Goal: Information Seeking & Learning: Learn about a topic

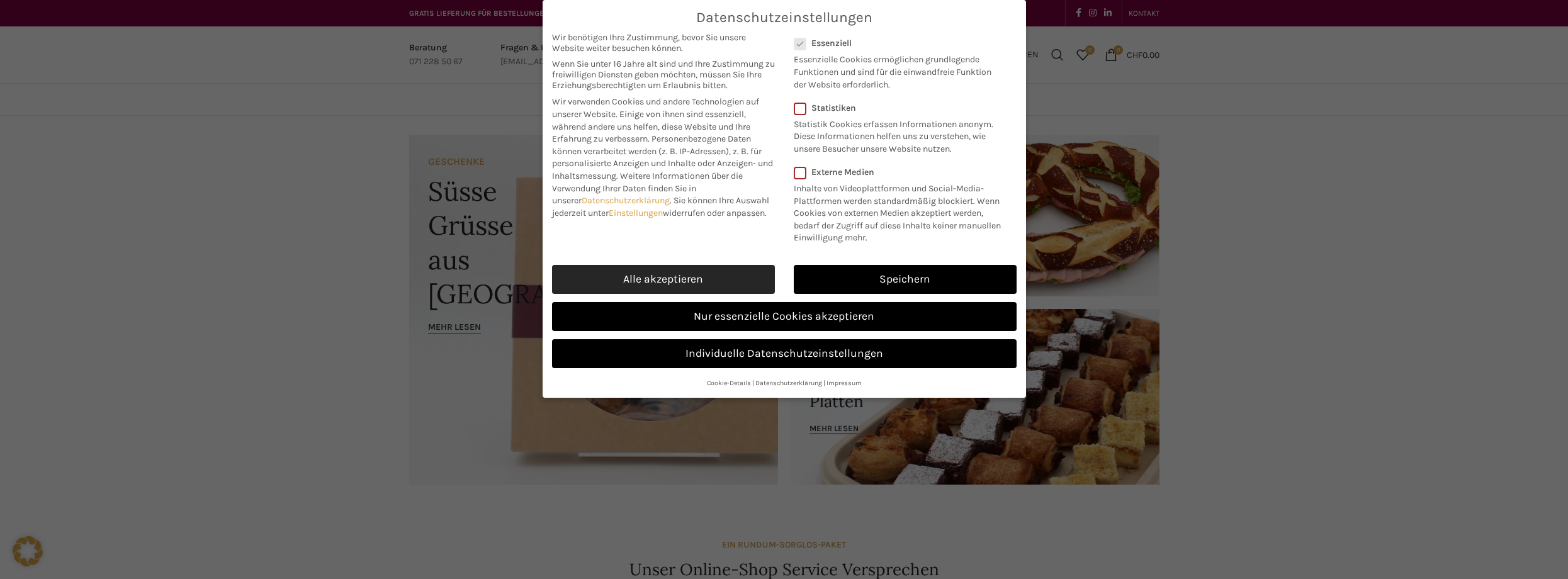
click at [713, 285] on link "Alle akzeptieren" at bounding box center [663, 279] width 223 height 29
checkbox input "true"
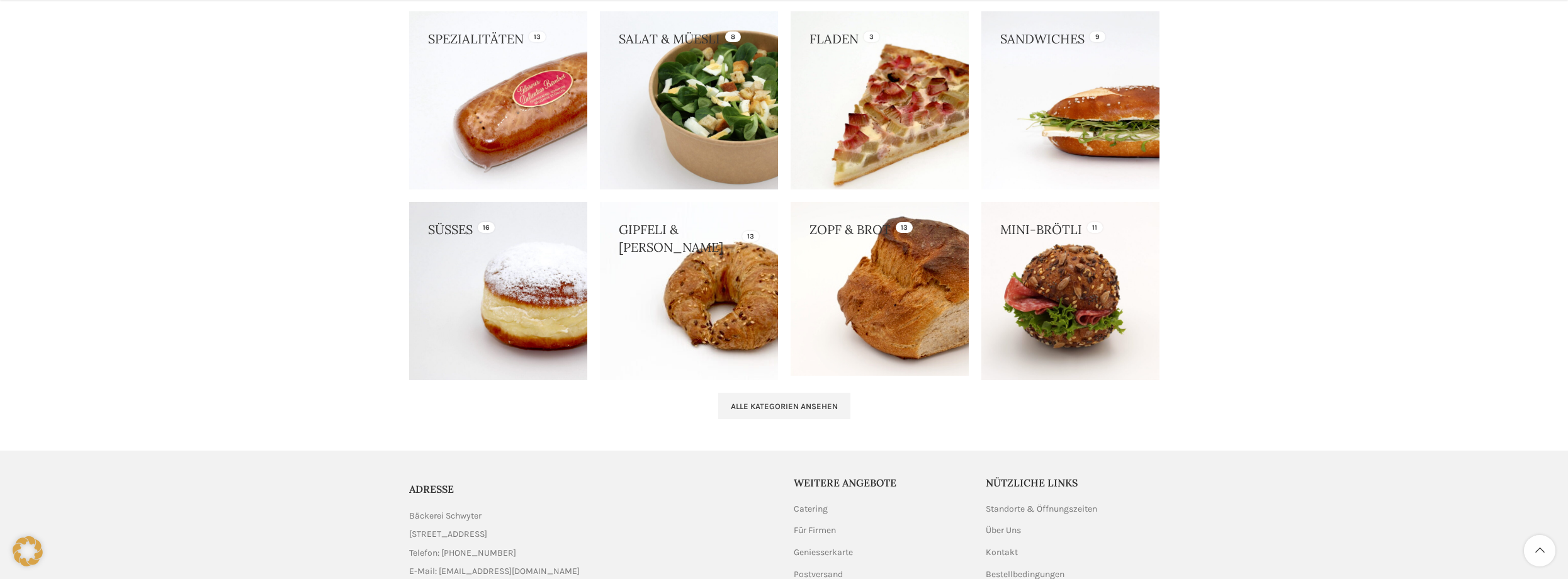
scroll to position [1195, 0]
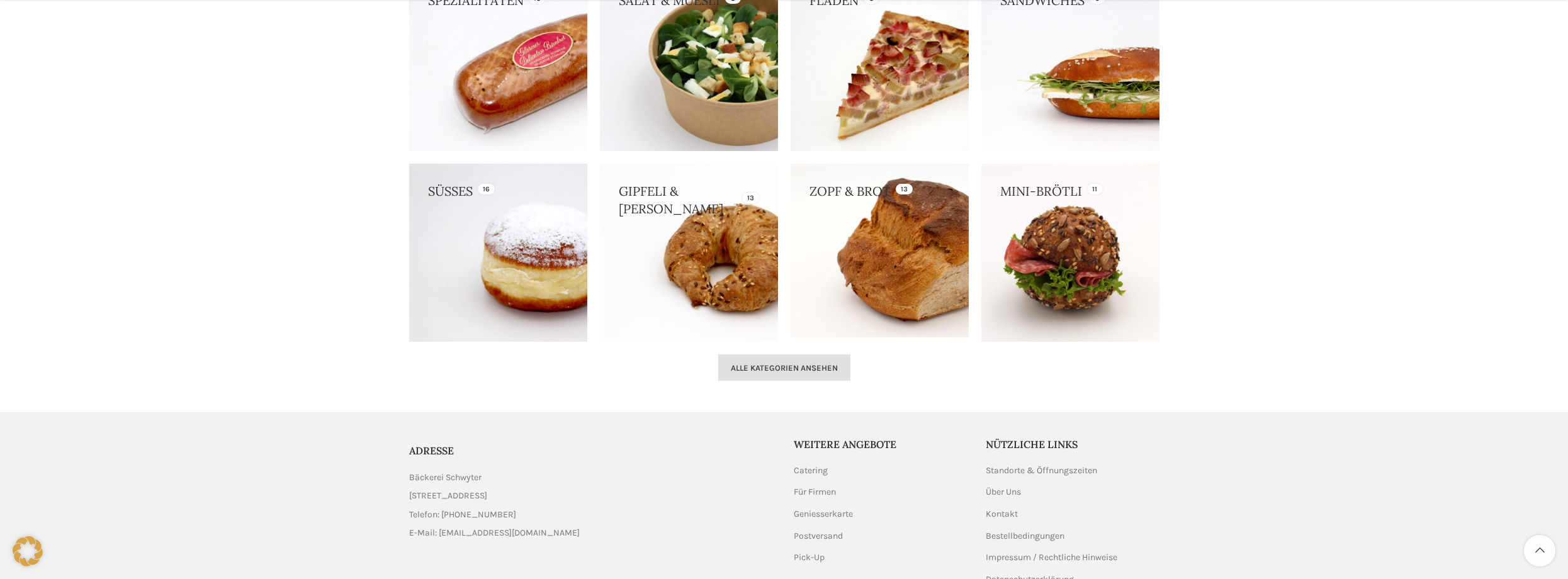
click at [759, 364] on span "Alle Kategorien ansehen" at bounding box center [784, 368] width 107 height 10
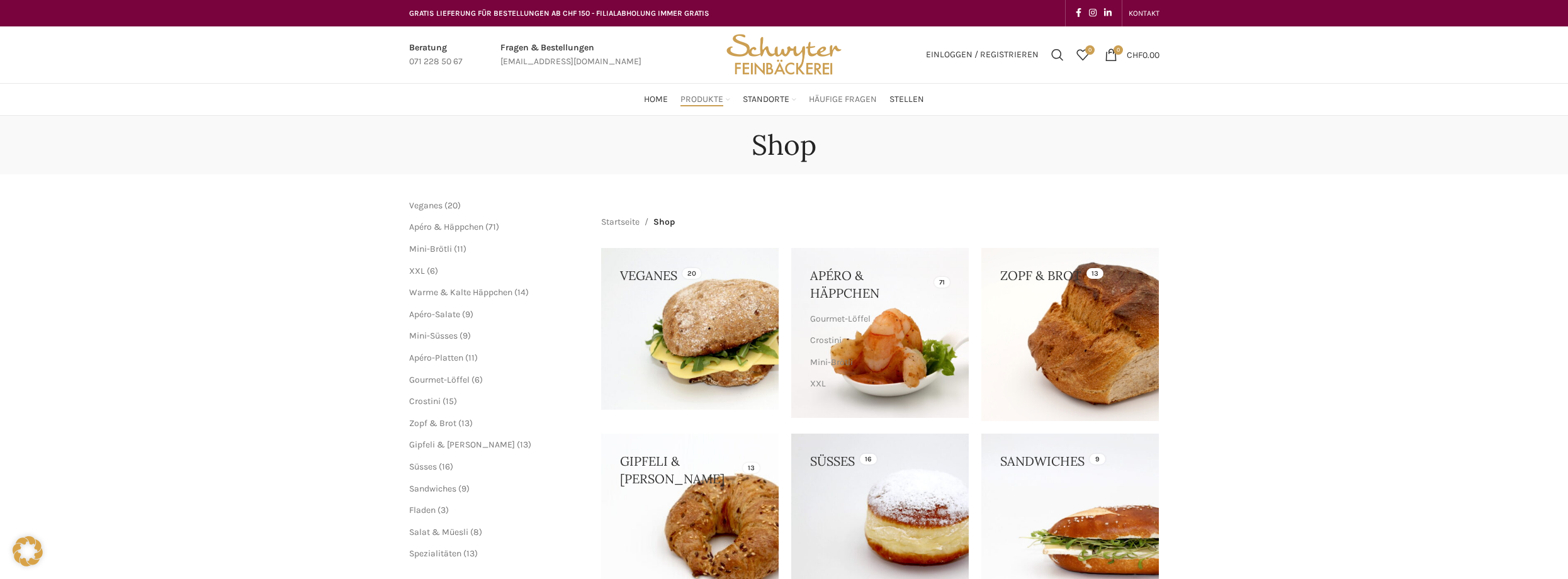
click at [865, 100] on span "Häufige Fragen" at bounding box center [843, 100] width 68 height 12
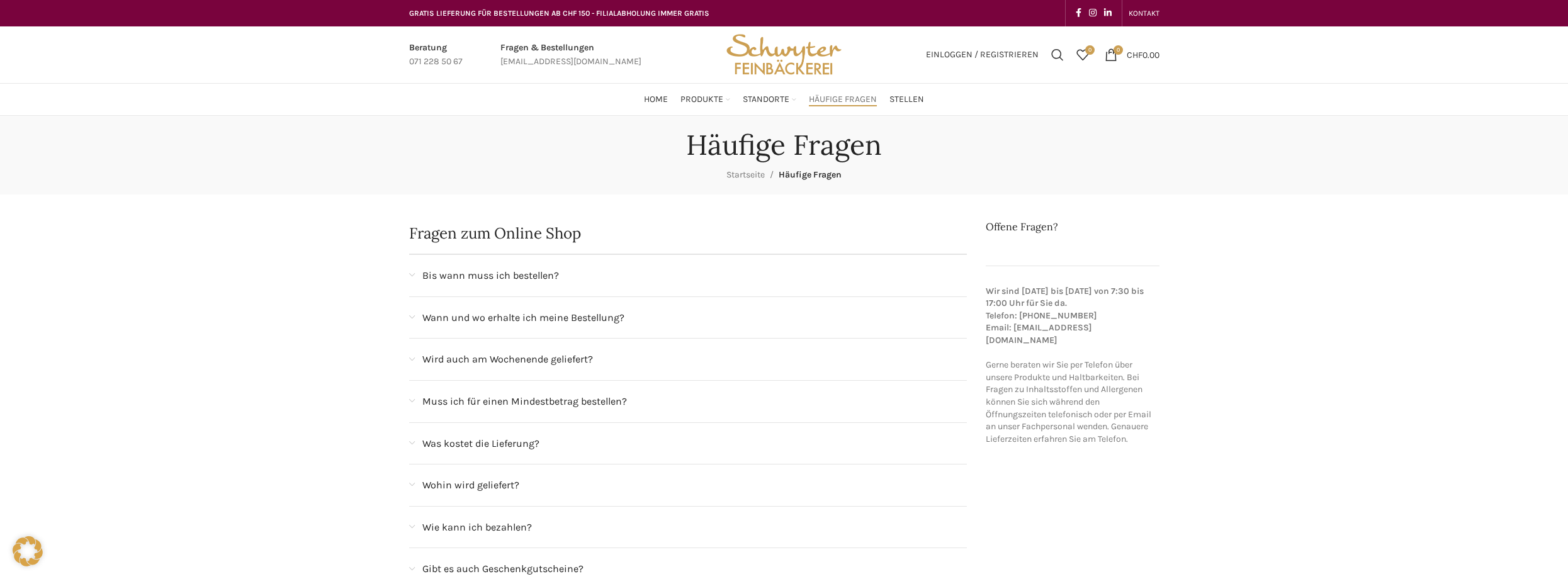
click at [471, 352] on span "Wird auch am Wochenende geliefert?" at bounding box center [508, 359] width 171 height 17
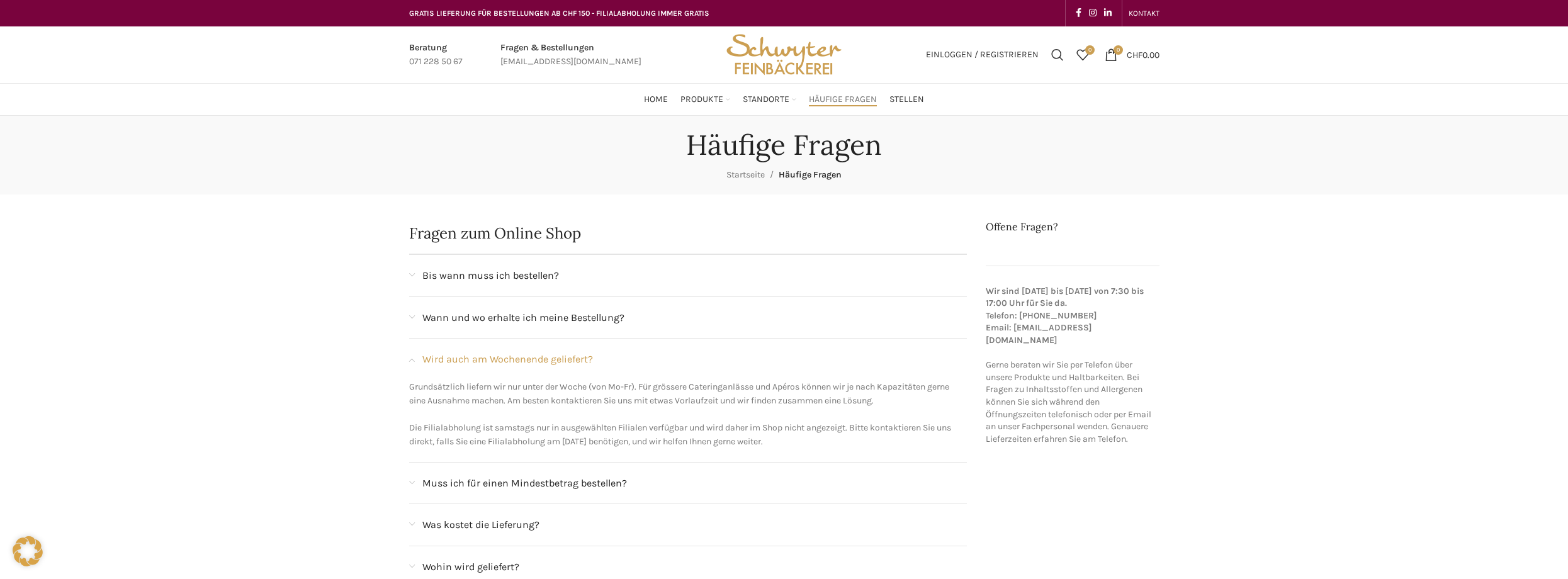
click at [463, 275] on span "Bis wann muss ich bestellen?" at bounding box center [491, 275] width 137 height 17
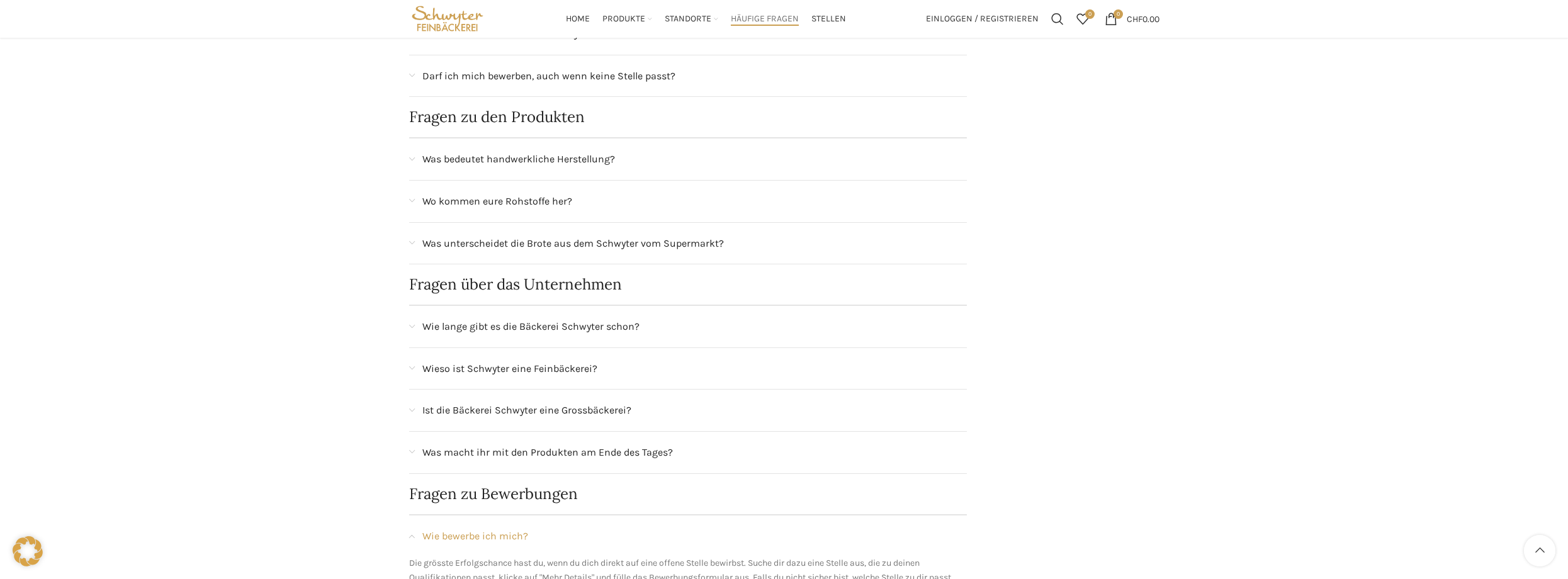
scroll to position [1404, 0]
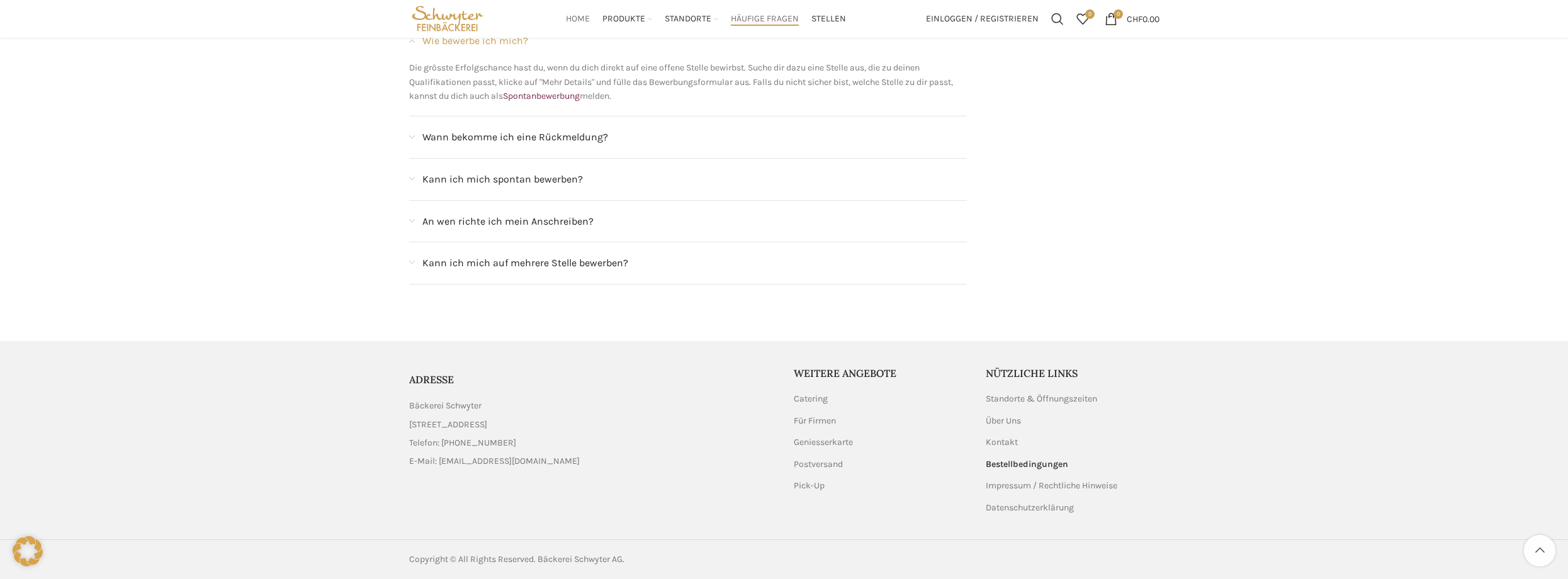
click at [571, 19] on span "Home" at bounding box center [578, 19] width 24 height 12
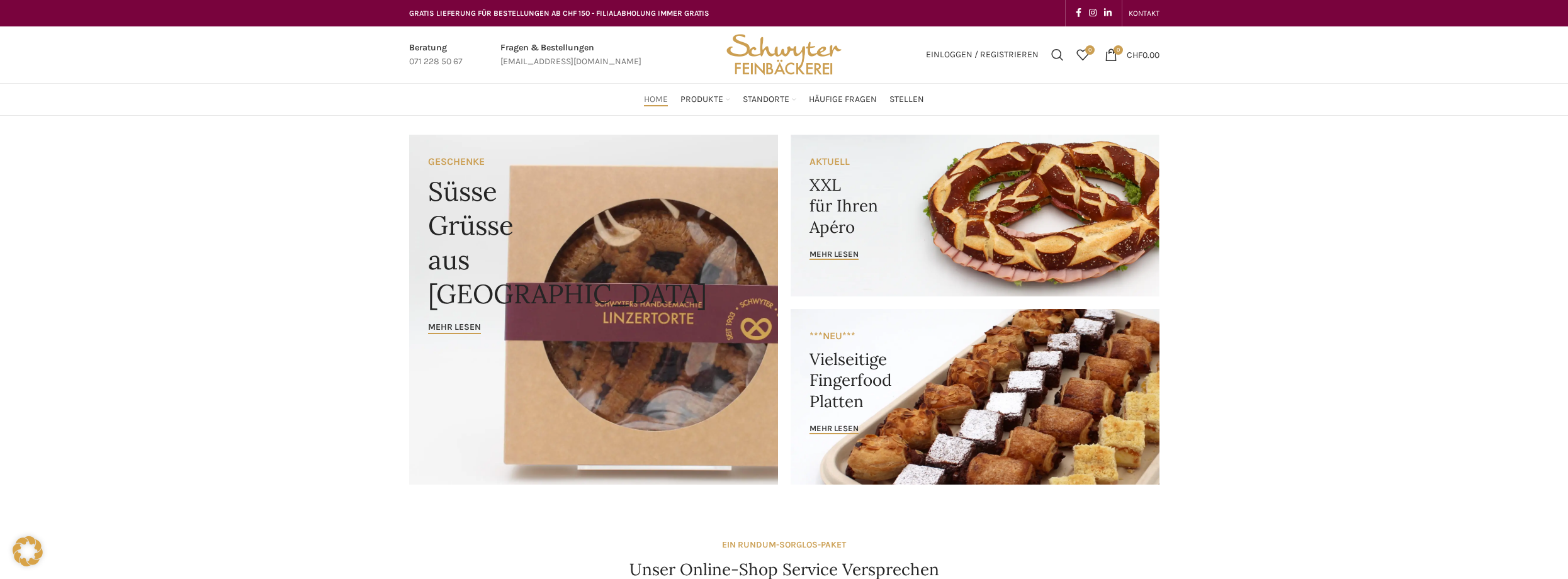
click at [661, 251] on link "Banner link" at bounding box center [593, 309] width 369 height 350
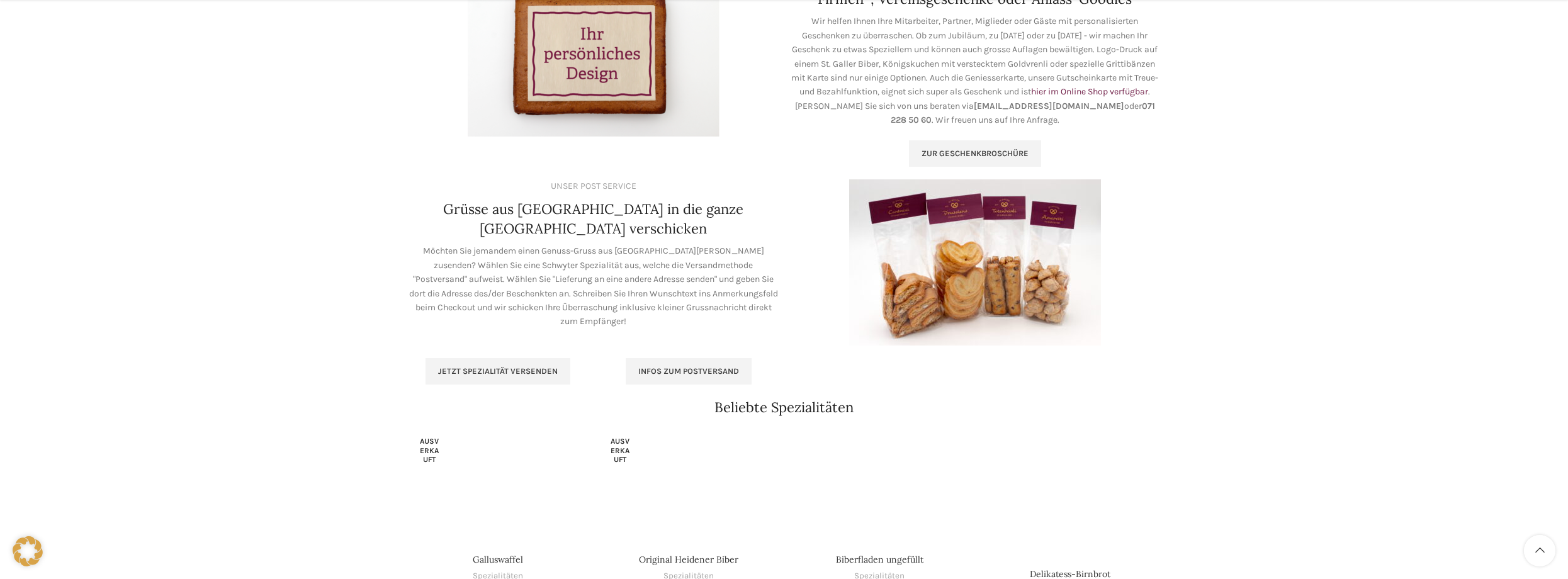
scroll to position [862, 0]
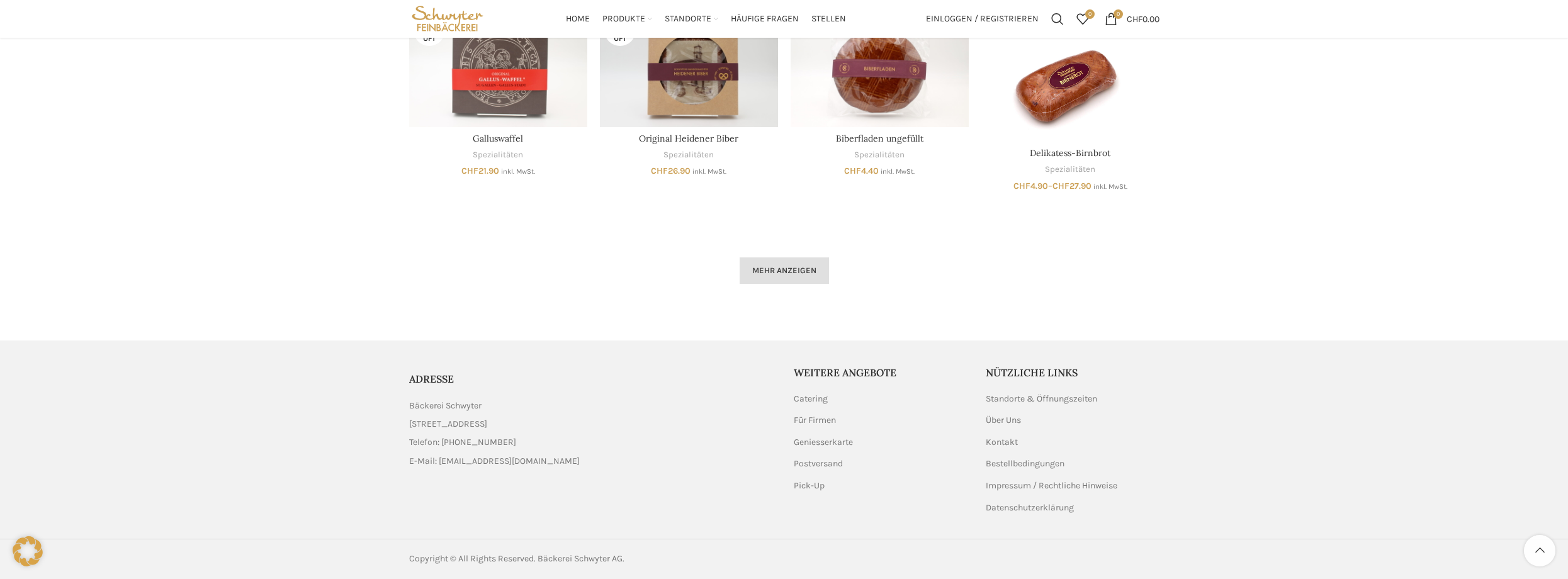
click at [801, 261] on link "Mehr anzeigen" at bounding box center [785, 271] width 89 height 27
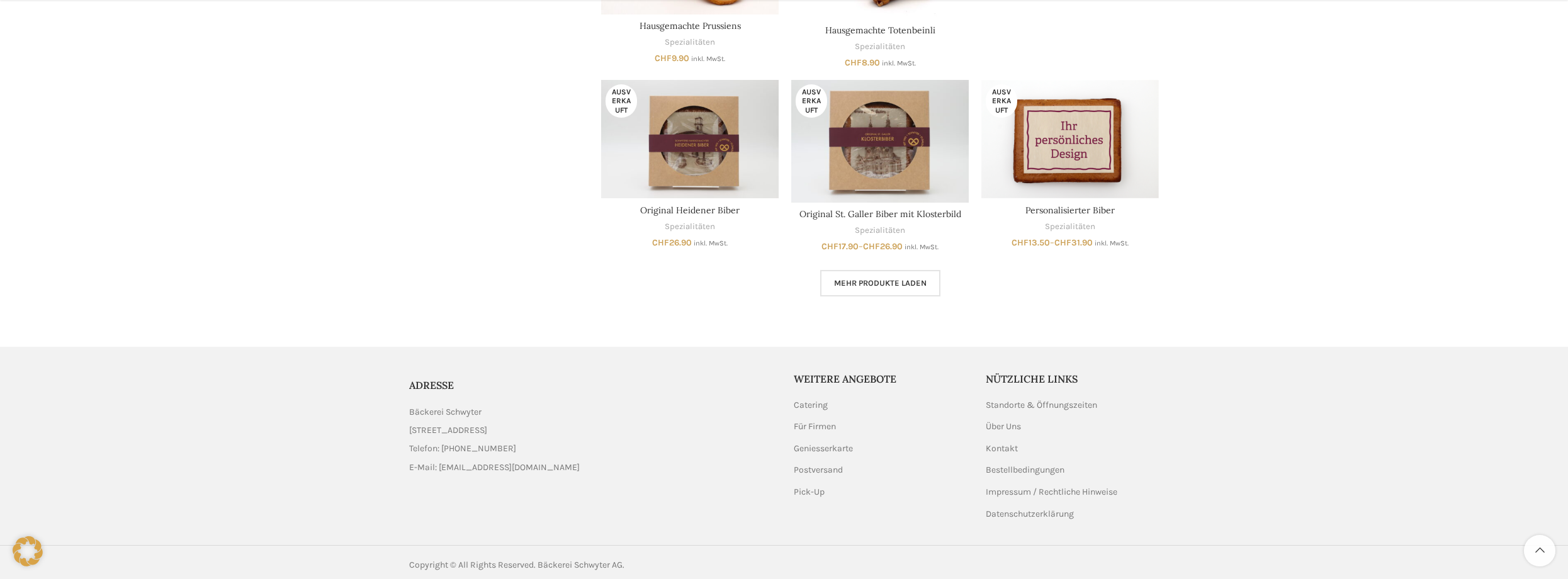
scroll to position [842, 0]
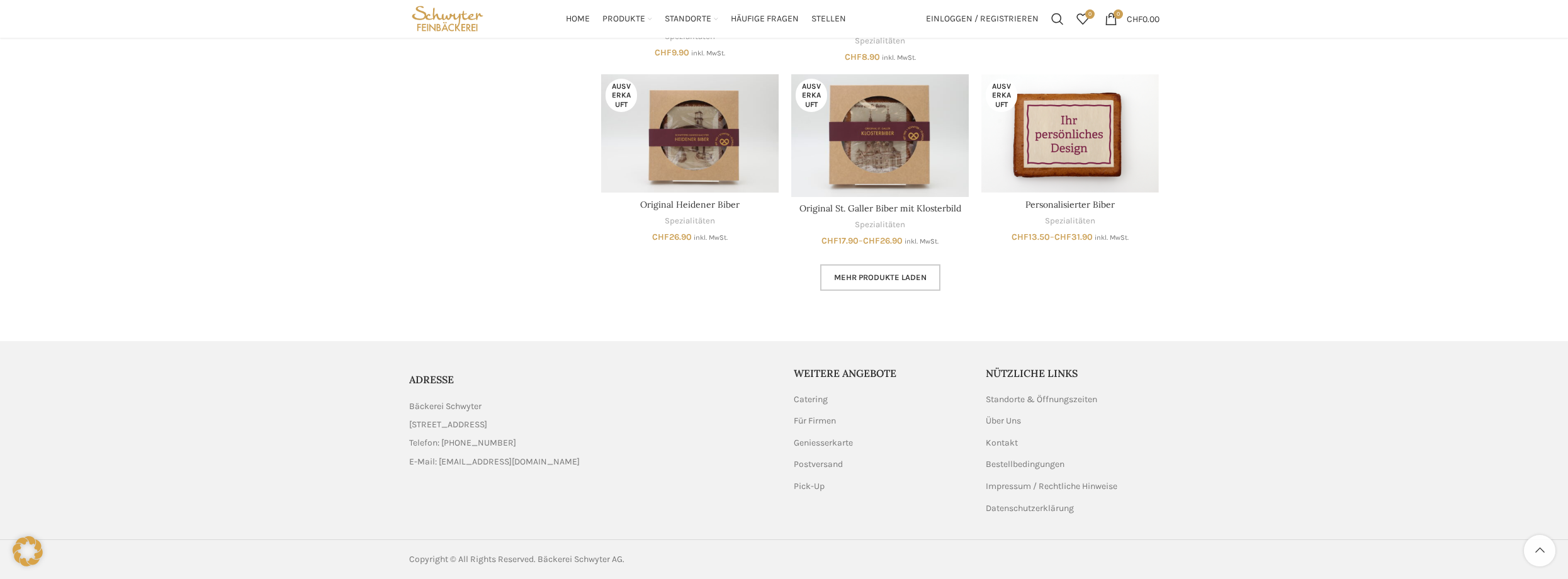
click at [929, 273] on link "Mehr Produkte laden" at bounding box center [880, 278] width 120 height 27
